Goal: Information Seeking & Learning: Learn about a topic

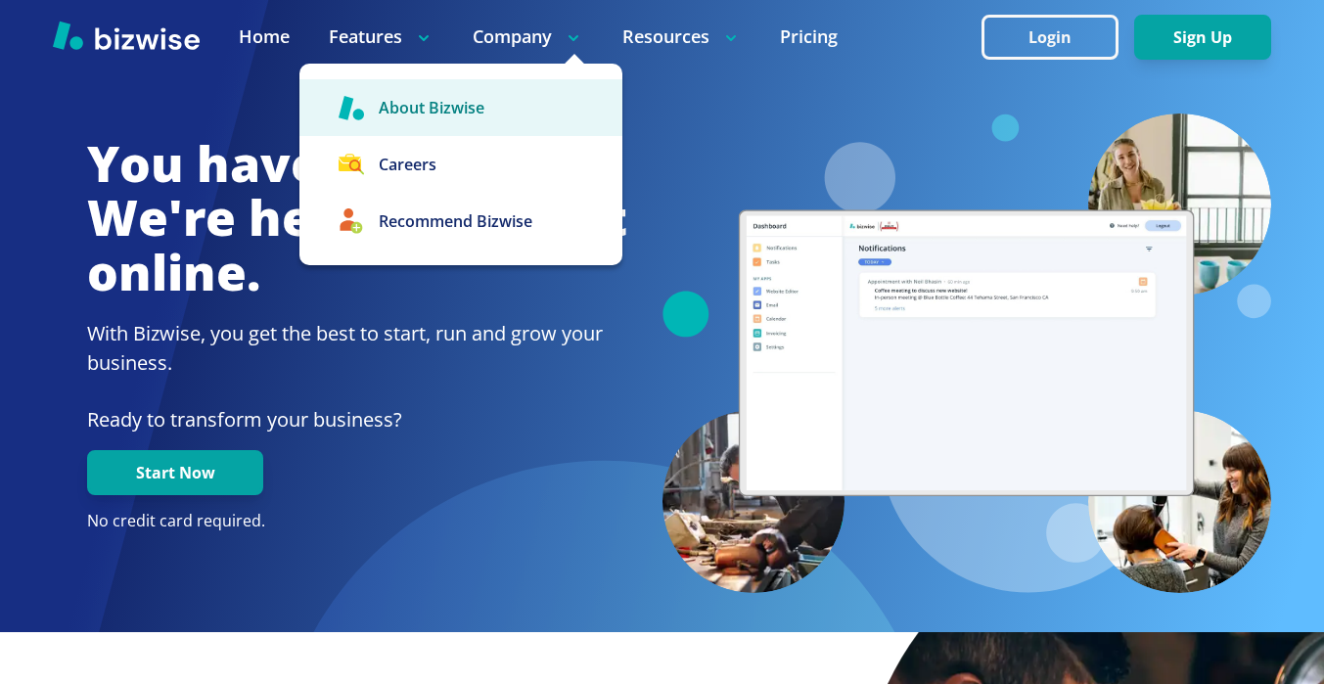
click at [437, 113] on link "About Bizwise" at bounding box center [460, 107] width 323 height 57
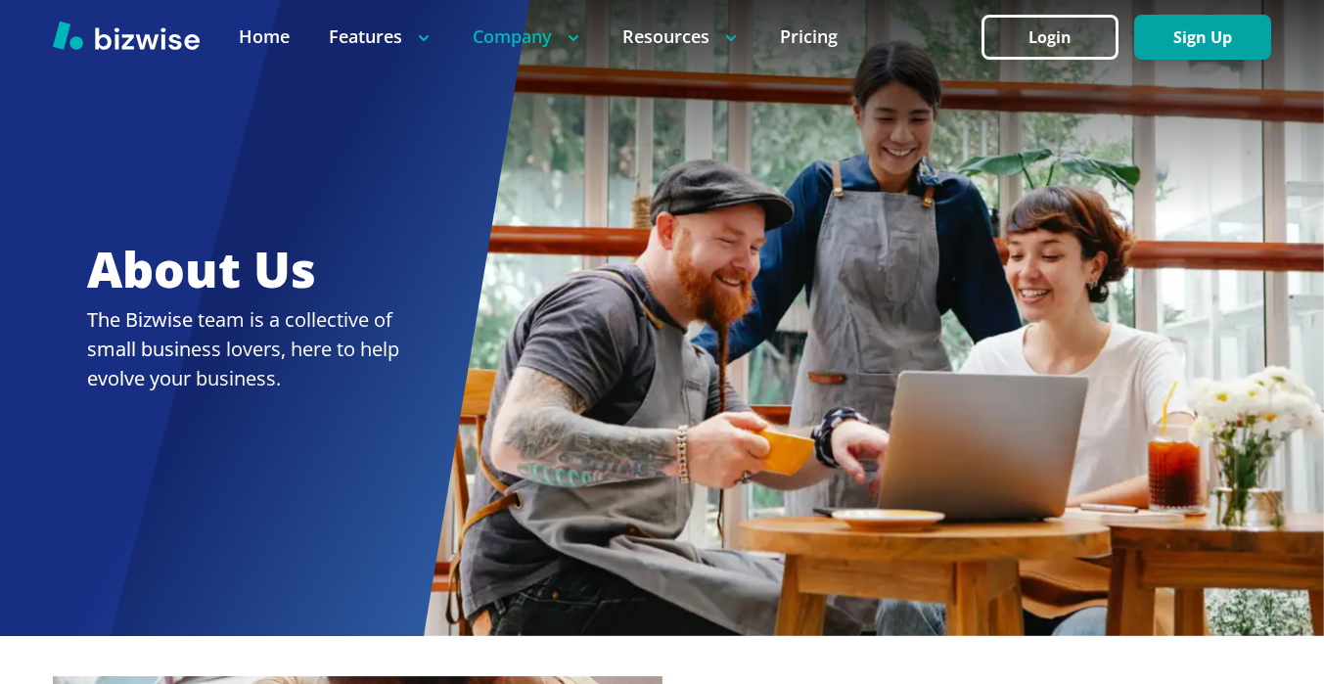
click at [150, 313] on div at bounding box center [662, 318] width 1324 height 636
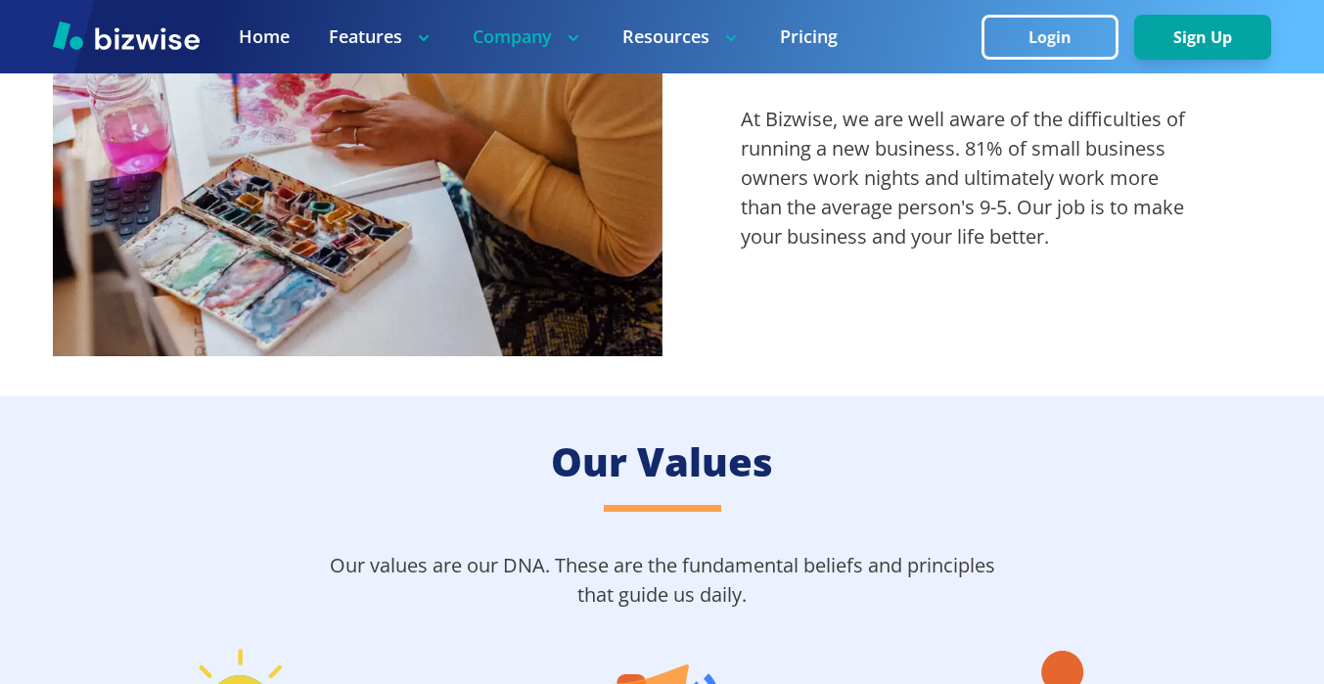
scroll to position [587, 0]
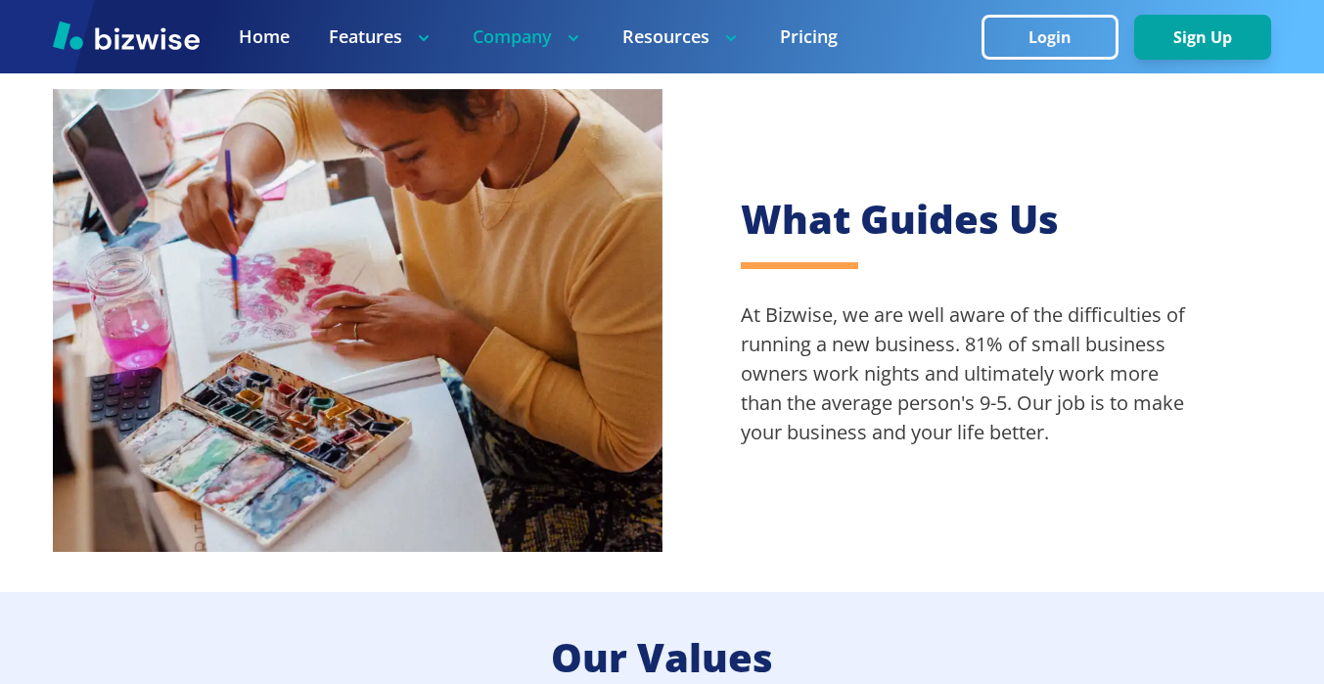
click at [793, 321] on p "At Bizwise, we are well aware of the difficulties of running a new business. 81…" at bounding box center [967, 373] width 452 height 147
copy p "Bizwise"
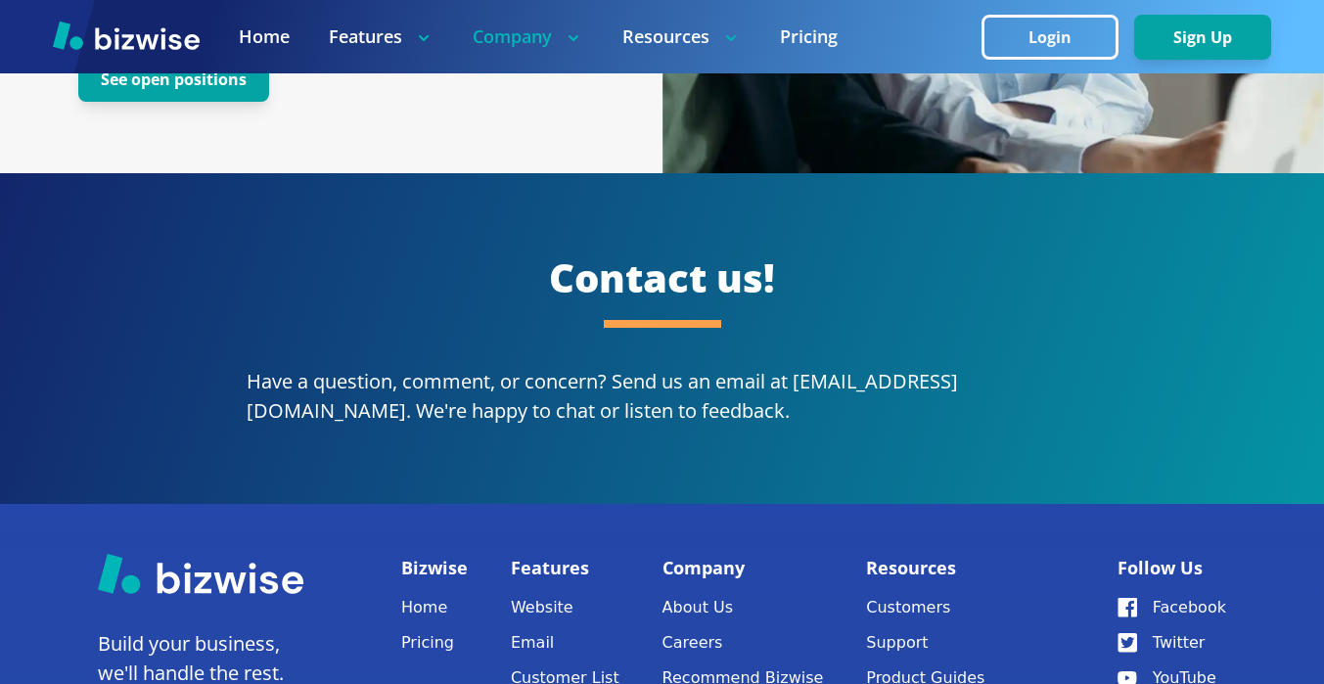
scroll to position [4009, 0]
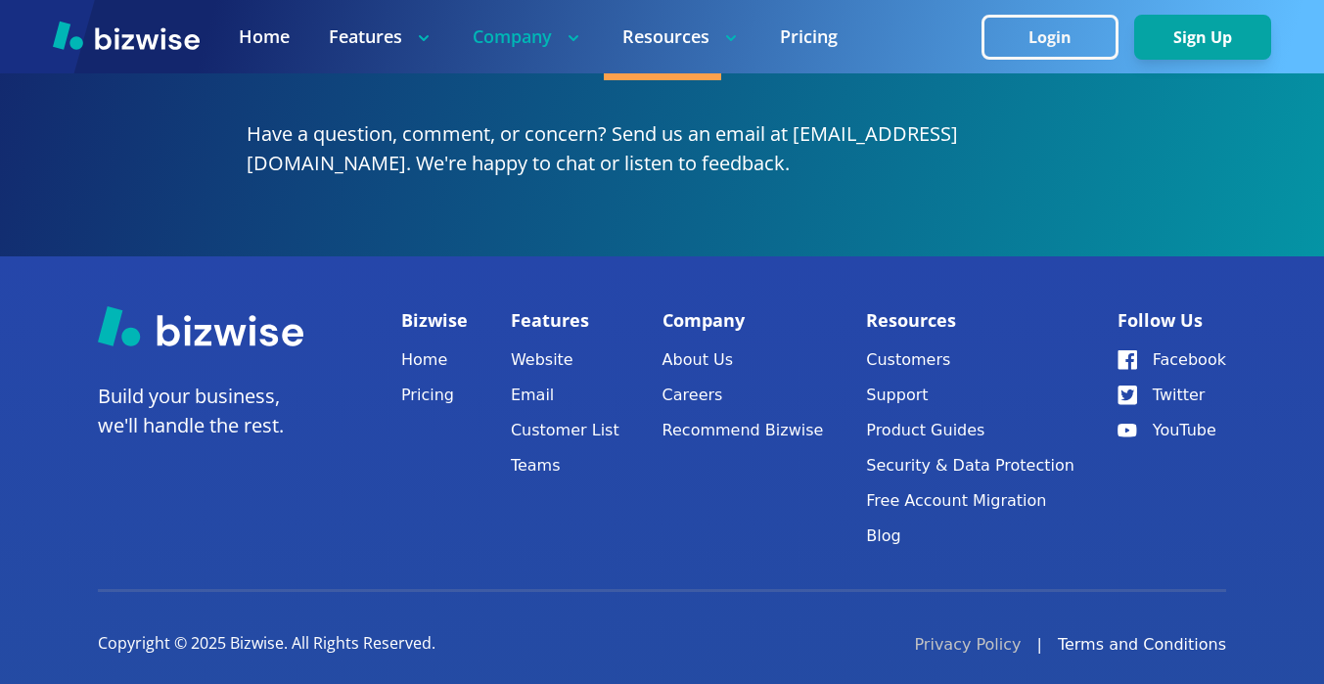
click at [989, 633] on link "Privacy Policy" at bounding box center [967, 644] width 107 height 23
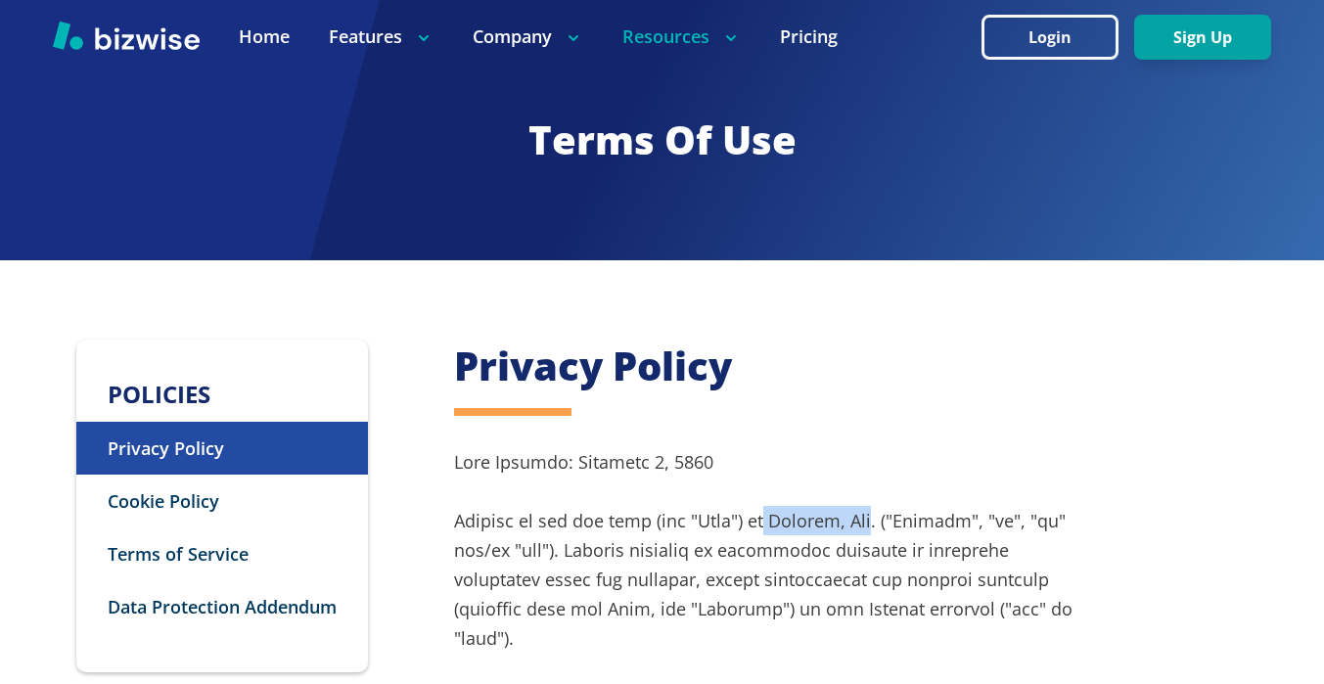
drag, startPoint x: 770, startPoint y: 519, endPoint x: 866, endPoint y: 521, distance: 95.9
